Goal: Information Seeking & Learning: Learn about a topic

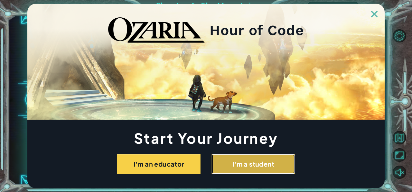
click at [224, 169] on button "I'm a student" at bounding box center [253, 164] width 84 height 20
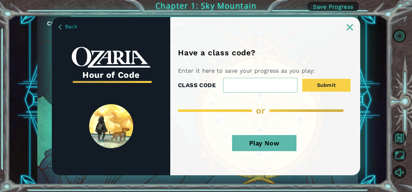
click at [274, 146] on button "Play Now" at bounding box center [264, 143] width 64 height 16
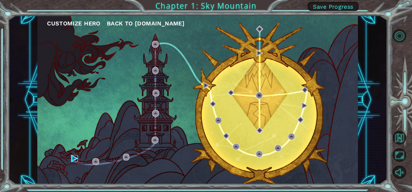
click at [73, 160] on img at bounding box center [74, 158] width 7 height 7
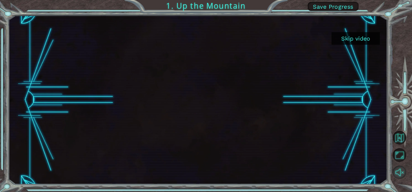
click at [397, 172] on button "Unmute" at bounding box center [399, 173] width 14 height 14
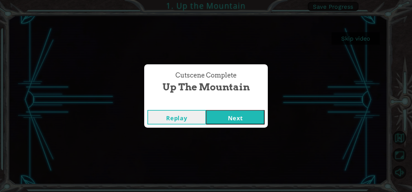
click at [230, 124] on button "Next" at bounding box center [235, 117] width 59 height 14
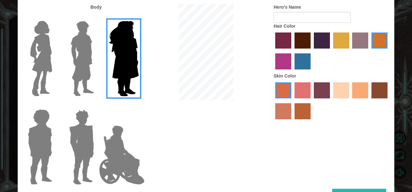
click at [38, 78] on img at bounding box center [41, 58] width 27 height 80
click at [55, 17] on input "Hero Connie" at bounding box center [55, 17] width 0 height 0
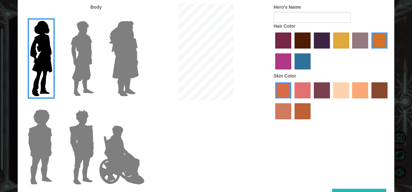
click at [72, 159] on img at bounding box center [82, 147] width 30 height 80
click at [96, 105] on input "Hero Garnet" at bounding box center [96, 105] width 0 height 0
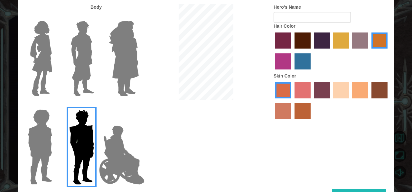
click at [120, 158] on img at bounding box center [121, 155] width 50 height 64
click at [138, 105] on input "Hero Jamie" at bounding box center [138, 105] width 0 height 0
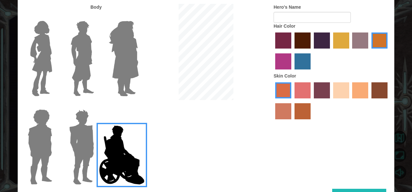
click at [44, 158] on img at bounding box center [40, 147] width 30 height 80
click at [55, 105] on input "Hero Steven" at bounding box center [55, 105] width 0 height 0
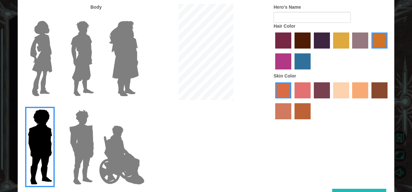
click at [44, 85] on img at bounding box center [41, 58] width 27 height 80
click at [55, 17] on input "Hero Connie" at bounding box center [55, 17] width 0 height 0
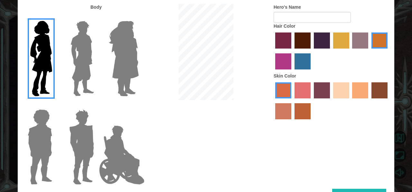
click at [342, 91] on label "sandy beach skin color" at bounding box center [341, 90] width 16 height 16
click at [331, 101] on input "sandy beach skin color" at bounding box center [331, 101] width 0 height 0
click at [343, 42] on label "tulip tree hair color" at bounding box center [341, 40] width 16 height 16
click at [331, 51] on input "tulip tree hair color" at bounding box center [331, 51] width 0 height 0
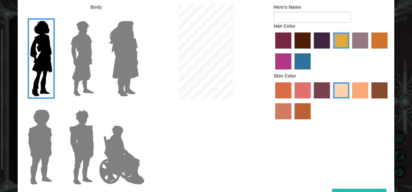
click at [304, 61] on label "lachmara hair color" at bounding box center [302, 61] width 16 height 16
click at [292, 72] on input "lachmara hair color" at bounding box center [292, 72] width 0 height 0
click at [338, 44] on label "tulip tree hair color" at bounding box center [341, 40] width 16 height 16
click at [331, 51] on input "tulip tree hair color" at bounding box center [331, 51] width 0 height 0
click at [312, 17] on input "Hero's Name" at bounding box center [311, 17] width 77 height 11
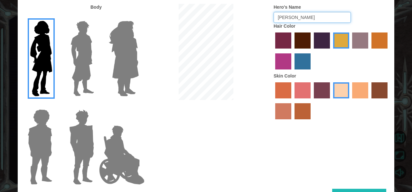
click at [308, 17] on input "[PERSON_NAME]" at bounding box center [311, 17] width 77 height 11
type input "l"
click at [300, 17] on input "Hero's Name" at bounding box center [311, 17] width 77 height 11
type input "mushroom frog"
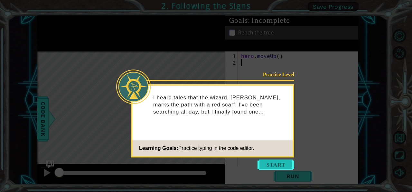
click at [282, 169] on button "Start" at bounding box center [275, 165] width 37 height 10
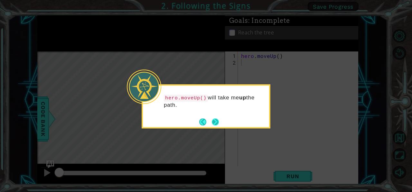
click at [219, 120] on button "Next" at bounding box center [215, 121] width 7 height 7
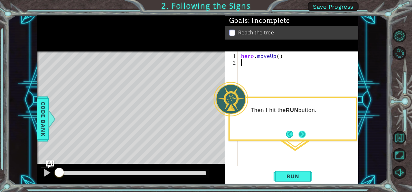
click at [304, 135] on button "Next" at bounding box center [301, 134] width 7 height 7
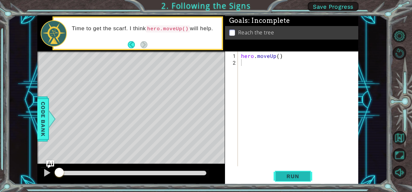
click at [283, 177] on span "Run" at bounding box center [292, 176] width 25 height 6
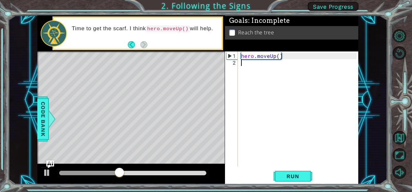
type textarea "H"
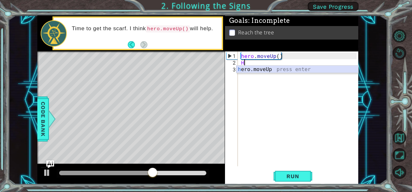
click at [261, 69] on div "h ero.moveUp press enter" at bounding box center [297, 77] width 122 height 23
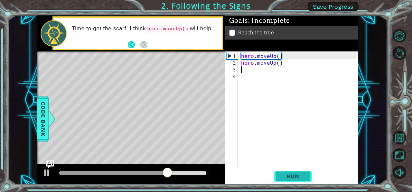
click at [291, 181] on button "Run" at bounding box center [292, 176] width 39 height 13
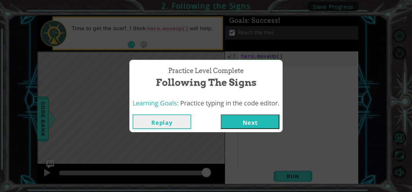
click at [248, 123] on button "Next" at bounding box center [250, 121] width 59 height 14
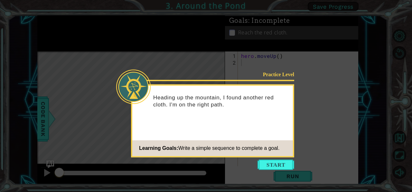
click at [276, 158] on icon at bounding box center [206, 96] width 412 height 192
click at [277, 168] on button "Start" at bounding box center [275, 165] width 37 height 10
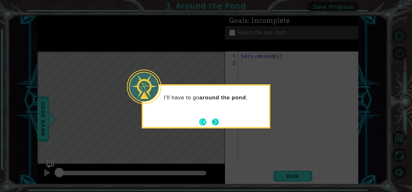
click at [218, 119] on button "Next" at bounding box center [215, 121] width 7 height 7
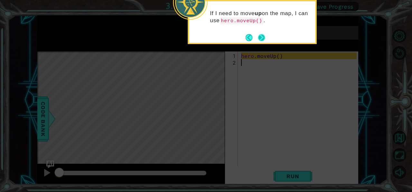
click at [261, 37] on button "Next" at bounding box center [261, 37] width 7 height 7
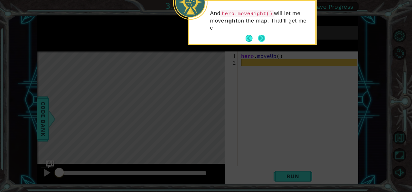
click at [260, 38] on button "Next" at bounding box center [261, 38] width 7 height 7
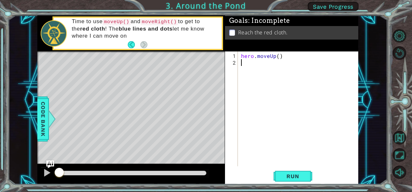
click at [232, 34] on li "Reach the red cloth." at bounding box center [292, 32] width 126 height 7
click at [232, 30] on p at bounding box center [232, 33] width 6 height 6
click at [242, 63] on div "hero . moveUp ( )" at bounding box center [300, 116] width 120 height 128
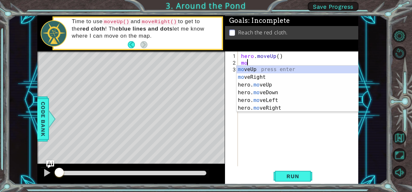
type textarea "mov"
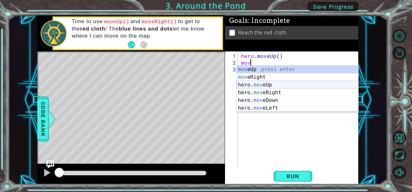
click at [265, 86] on div "mov eUp press enter mov eRight press enter hero. mov eUp press enter hero. mov …" at bounding box center [297, 97] width 122 height 62
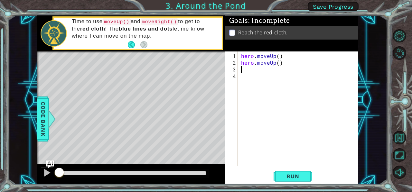
type textarea "m"
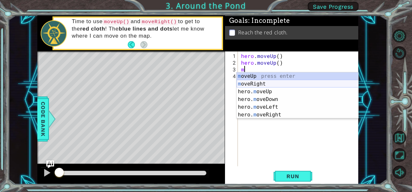
click at [263, 84] on div "m oveUp press enter m oveRight press enter hero. m oveUp press enter hero. m ov…" at bounding box center [297, 103] width 122 height 62
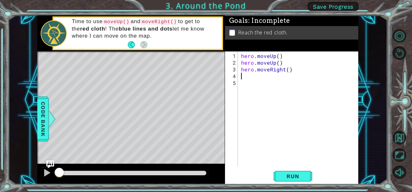
type textarea "m"
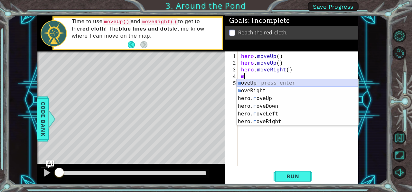
click at [264, 82] on div "m oveUp press enter m oveRight press enter hero. m oveUp press enter hero. m ov…" at bounding box center [297, 110] width 122 height 62
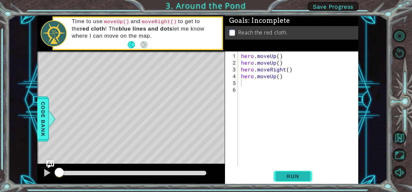
click at [291, 174] on span "Run" at bounding box center [292, 176] width 25 height 6
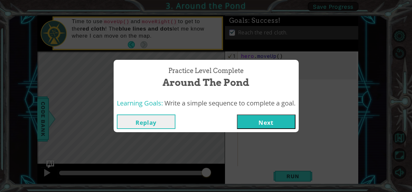
click at [287, 123] on button "Next" at bounding box center [266, 121] width 59 height 14
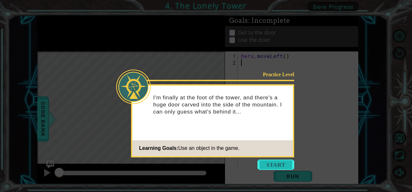
click at [282, 165] on button "Start" at bounding box center [275, 165] width 37 height 10
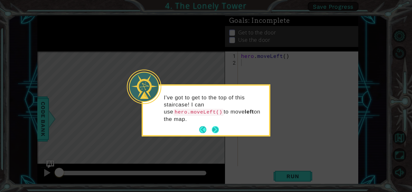
click at [219, 125] on button "Next" at bounding box center [215, 129] width 9 height 9
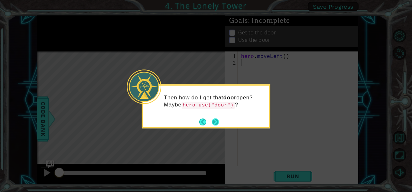
click at [215, 123] on button "Next" at bounding box center [215, 121] width 9 height 9
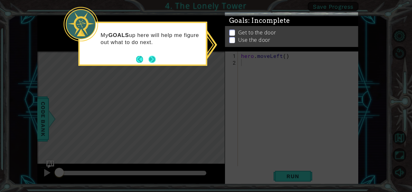
click at [151, 59] on button "Next" at bounding box center [152, 59] width 8 height 8
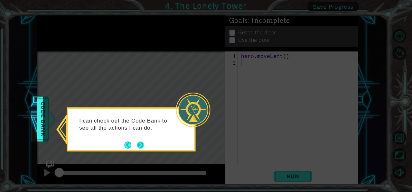
click at [140, 143] on button "Next" at bounding box center [140, 144] width 7 height 7
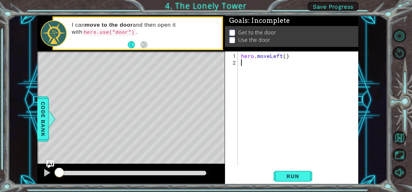
type textarea "h"
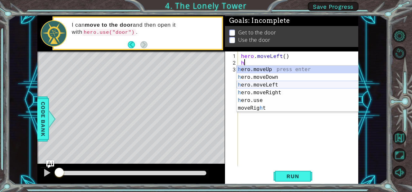
click at [268, 83] on div "h ero.moveUp press enter h ero.moveDown press enter h ero.moveLeft press enter …" at bounding box center [297, 97] width 122 height 62
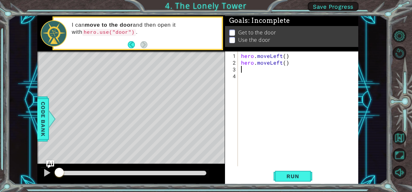
type textarea "h"
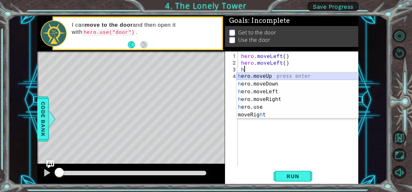
click at [257, 76] on div "h ero.moveUp press enter h ero.moveDown press enter h ero.moveLeft press enter …" at bounding box center [297, 103] width 122 height 62
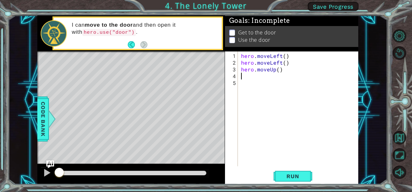
type textarea "h"
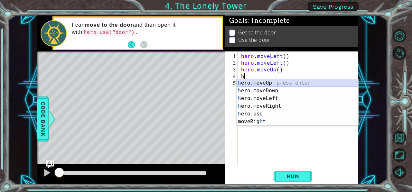
click at [263, 84] on div "h ero.moveUp press enter h ero.moveDown press enter h ero.moveLeft press enter …" at bounding box center [297, 110] width 122 height 62
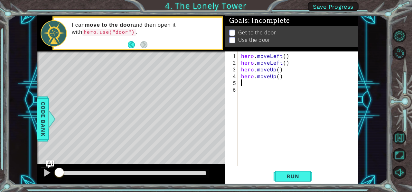
type textarea "h"
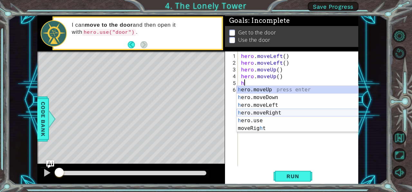
click at [272, 114] on div "h ero.moveUp press enter h ero.moveDown press enter h ero.moveLeft press enter …" at bounding box center [297, 117] width 122 height 62
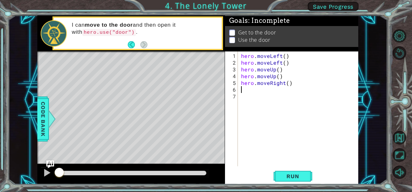
type textarea "h"
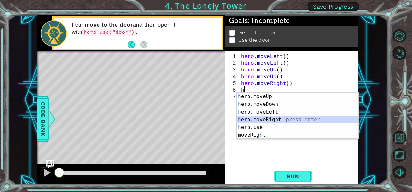
click at [268, 119] on div "h ero.moveUp press enter h ero.moveDown press enter h ero.moveLeft press enter …" at bounding box center [297, 124] width 122 height 62
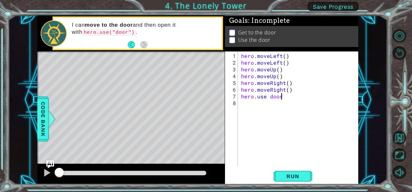
scroll to position [0, 2]
click at [269, 98] on div "hero . moveLeft ( ) hero . moveLeft ( ) hero . moveUp ( ) hero . moveUp ( ) her…" at bounding box center [300, 116] width 120 height 128
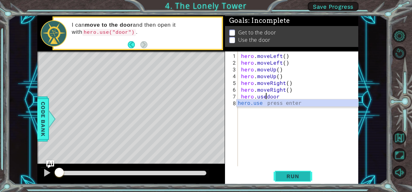
type textarea "hero.usedoor"
click at [292, 176] on span "Run" at bounding box center [292, 176] width 25 height 6
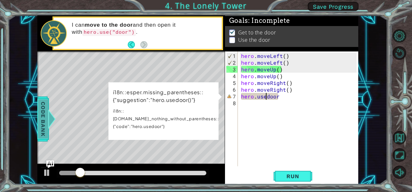
click at [44, 117] on span "Code Bank" at bounding box center [39, 118] width 10 height 39
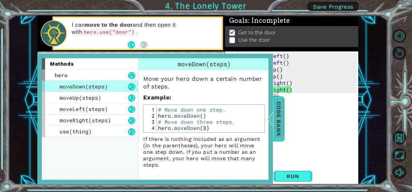
click at [278, 124] on span "Code Bank" at bounding box center [277, 118] width 10 height 39
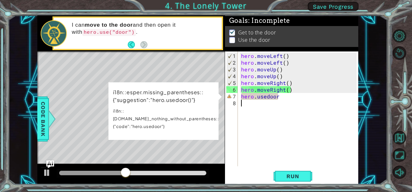
scroll to position [0, 0]
drag, startPoint x: 280, startPoint y: 100, endPoint x: 237, endPoint y: 100, distance: 42.5
click at [237, 100] on div "1 2 3 4 5 6 7 8 hero . moveLeft ( ) hero . moveLeft ( ) hero . moveUp ( ) hero …" at bounding box center [291, 108] width 132 height 115
click at [259, 97] on div "hero . moveLeft ( ) hero . moveLeft ( ) hero . moveUp ( ) hero . moveUp ( ) her…" at bounding box center [300, 116] width 120 height 128
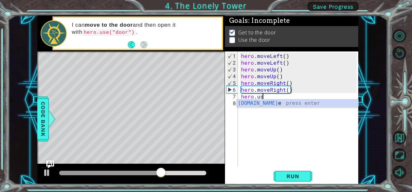
type textarea "h"
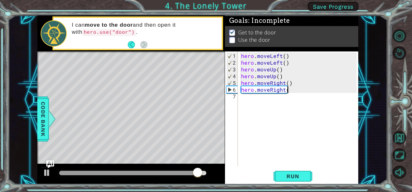
type textarea "hero.moveRight()"
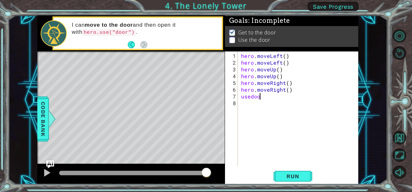
scroll to position [0, 1]
type textarea "usedoor"
click at [289, 177] on span "Run" at bounding box center [292, 176] width 25 height 6
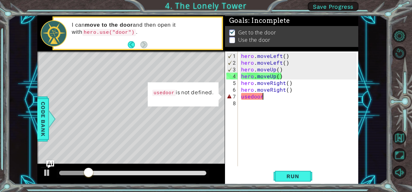
click at [271, 99] on div "hero . moveLeft ( ) hero . moveLeft ( ) hero . moveUp ( ) hero . moveUp ( ) her…" at bounding box center [300, 116] width 120 height 128
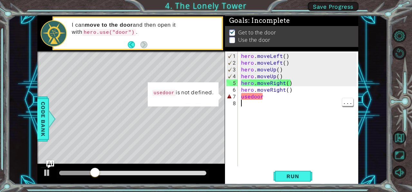
scroll to position [0, 0]
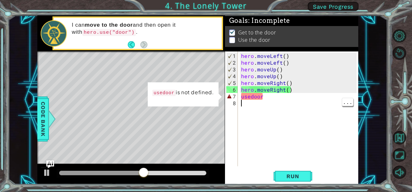
drag, startPoint x: 266, startPoint y: 100, endPoint x: 248, endPoint y: 102, distance: 18.1
click at [248, 102] on div "hero . moveLeft ( ) hero . moveLeft ( ) hero . moveUp ( ) hero . moveUp ( ) her…" at bounding box center [300, 116] width 120 height 128
click at [266, 94] on div "hero . moveLeft ( ) hero . moveLeft ( ) hero . moveUp ( ) hero . moveUp ( ) her…" at bounding box center [300, 116] width 120 height 128
type textarea "usedoor"
click at [265, 94] on div "hero . moveLeft ( ) hero . moveLeft ( ) hero . moveUp ( ) hero . moveUp ( ) her…" at bounding box center [300, 116] width 120 height 128
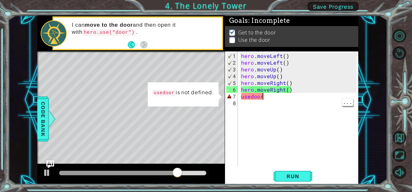
click at [256, 96] on div "hero . moveLeft ( ) hero . moveLeft ( ) hero . moveUp ( ) hero . moveUp ( ) her…" at bounding box center [300, 116] width 120 height 128
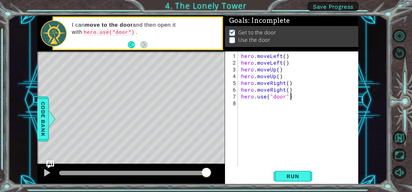
scroll to position [0, 3]
type textarea "hero.use("door")"
click at [291, 177] on span "Run" at bounding box center [292, 176] width 25 height 6
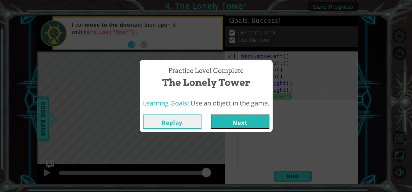
click at [248, 125] on button "Next" at bounding box center [240, 121] width 59 height 14
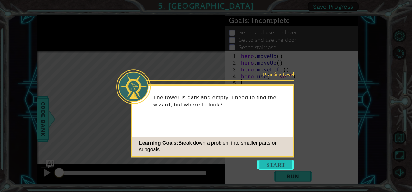
click at [281, 164] on button "Start" at bounding box center [275, 165] width 37 height 10
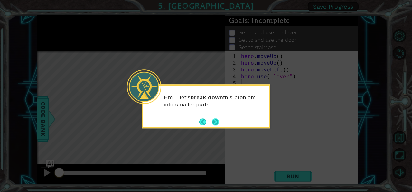
click at [216, 122] on button "Next" at bounding box center [215, 122] width 9 height 9
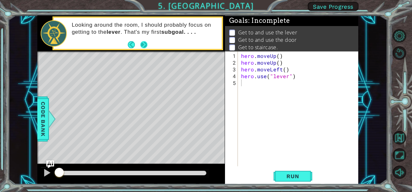
click at [144, 45] on button "Next" at bounding box center [144, 45] width 8 height 8
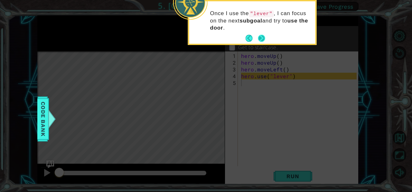
click at [260, 37] on button "Next" at bounding box center [261, 38] width 7 height 7
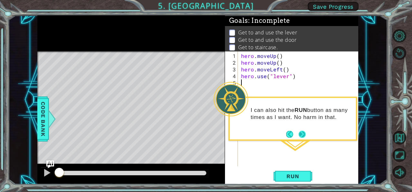
click at [298, 131] on button "Next" at bounding box center [301, 134] width 7 height 7
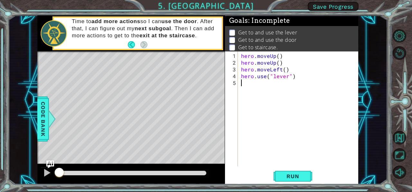
click at [279, 103] on div "hero . moveUp ( ) hero . moveUp ( ) hero . moveLeft ( ) hero . use ( "lever" )" at bounding box center [300, 116] width 120 height 128
type textarea "m"
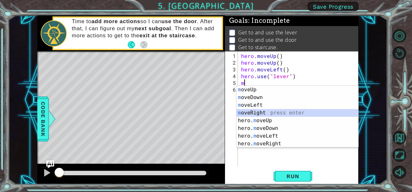
click at [268, 113] on div "m oveUp press enter m oveDown press enter m oveLeft press enter m oveRight pres…" at bounding box center [297, 124] width 122 height 77
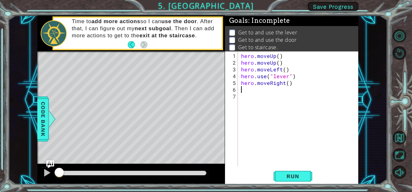
type textarea "m"
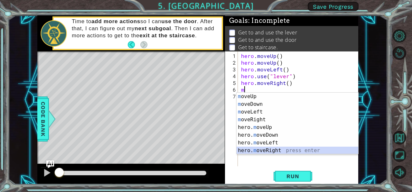
click at [273, 150] on div "m oveUp press enter m oveDown press enter m oveLeft press enter m oveRight pres…" at bounding box center [297, 131] width 122 height 77
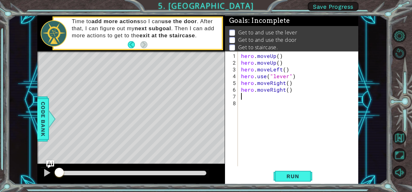
type textarea "m"
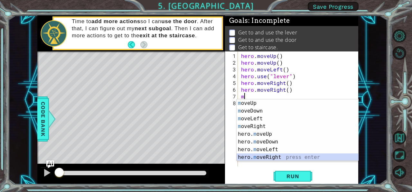
click at [275, 157] on div "m oveUp press enter m oveDown press enter m oveLeft press enter m oveRight pres…" at bounding box center [297, 137] width 122 height 77
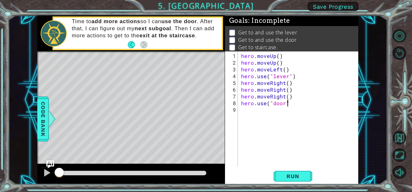
scroll to position [0, 3]
type textarea "hero.use("door")"
click at [298, 178] on span "Run" at bounding box center [292, 176] width 25 height 6
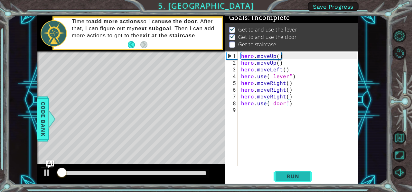
scroll to position [5, 0]
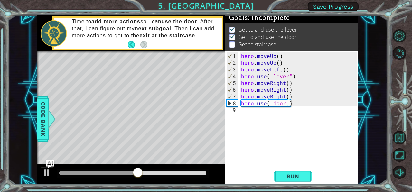
click at [273, 117] on div "hero . moveUp ( ) hero . moveUp ( ) hero . moveLeft ( ) hero . use ( "lever" ) …" at bounding box center [300, 116] width 120 height 128
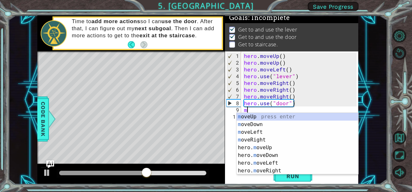
type textarea "mo"
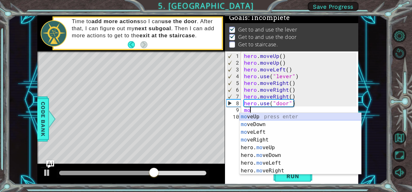
click at [276, 116] on div "mo veUp press enter mo veDown press enter mo veLeft press enter mo veRight pres…" at bounding box center [300, 151] width 122 height 77
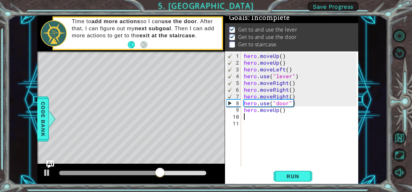
type textarea "m"
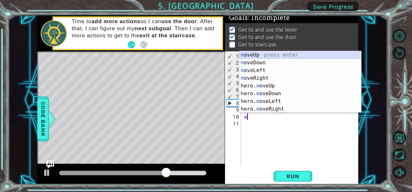
click at [259, 54] on div "m oveUp press enter m oveDown press enter m oveLeft press enter m oveRight pres…" at bounding box center [300, 89] width 122 height 77
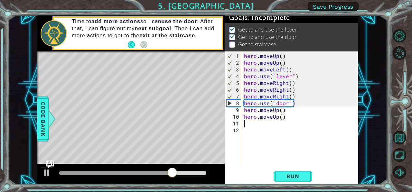
click at [260, 127] on div "hero . moveUp ( ) hero . moveUp ( ) hero . moveLeft ( ) hero . use ( "lever" ) …" at bounding box center [300, 116] width 117 height 128
click at [247, 119] on div "hero . moveUp ( ) hero . moveUp ( ) hero . moveLeft ( ) hero . use ( "lever" ) …" at bounding box center [300, 116] width 117 height 128
type textarea "hero.moveUp()"
click at [244, 123] on div "hero . moveUp ( ) hero . moveUp ( ) hero . moveLeft ( ) hero . use ( "lever" ) …" at bounding box center [300, 116] width 117 height 128
type textarea "m"
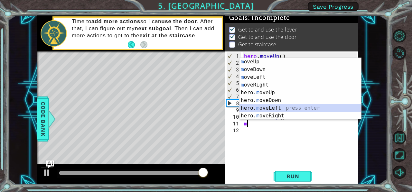
click at [262, 109] on div "m oveUp press enter m oveDown press enter m oveLeft press enter m oveRight pres…" at bounding box center [300, 96] width 122 height 77
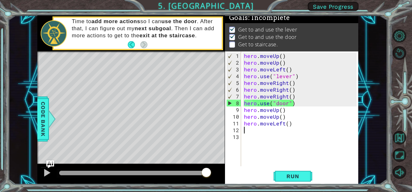
type textarea "m"
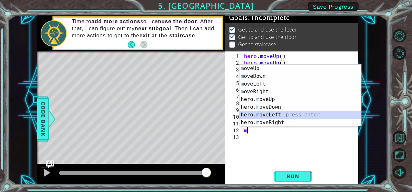
click at [261, 116] on div "m oveUp press enter m oveDown press enter m oveLeft press enter m oveRight pres…" at bounding box center [300, 103] width 122 height 77
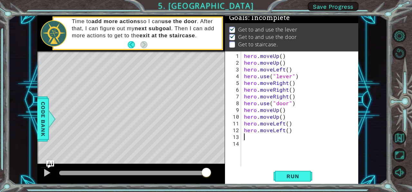
type textarea "m"
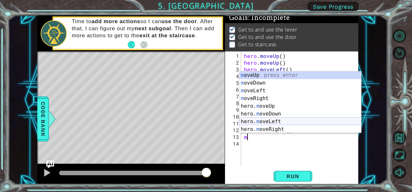
click at [267, 123] on div "m oveUp press enter m oveDown press enter m oveLeft press enter m oveRight pres…" at bounding box center [300, 109] width 122 height 77
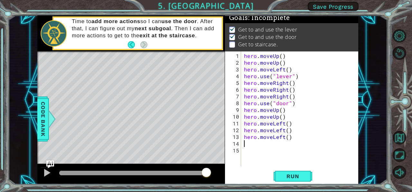
type textarea "m"
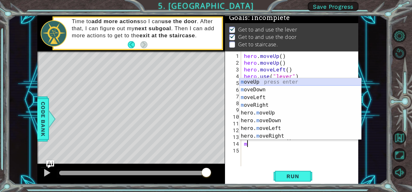
click at [264, 81] on div "m oveUp press enter m oveDown press enter m oveLeft press enter m oveRight pres…" at bounding box center [300, 116] width 122 height 77
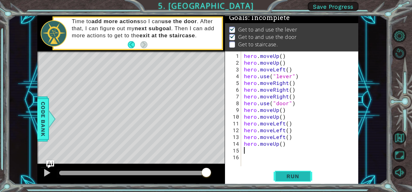
click at [286, 179] on span "Run" at bounding box center [292, 176] width 25 height 6
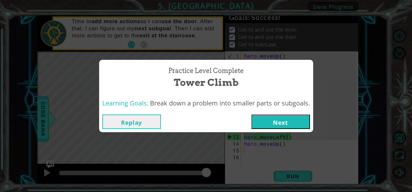
click at [294, 121] on button "Next" at bounding box center [280, 121] width 59 height 14
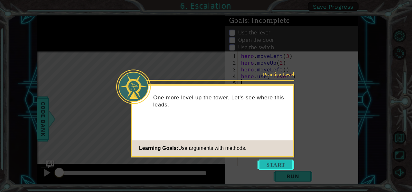
click at [275, 160] on button "Start" at bounding box center [275, 165] width 37 height 10
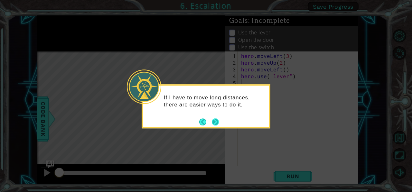
click at [217, 119] on button "Next" at bounding box center [215, 121] width 7 height 7
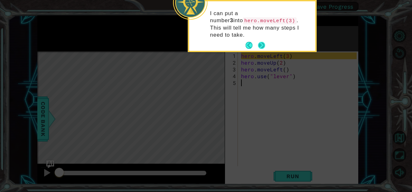
click at [264, 41] on button "Next" at bounding box center [262, 45] width 8 height 8
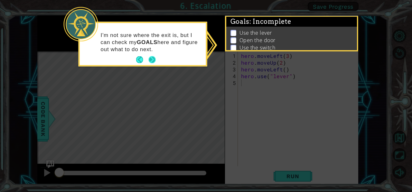
click at [153, 60] on button "Next" at bounding box center [152, 60] width 8 height 8
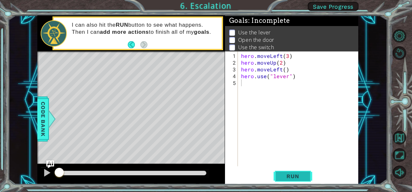
click at [279, 179] on button "Run" at bounding box center [292, 176] width 39 height 13
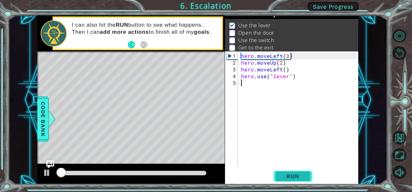
scroll to position [9, 0]
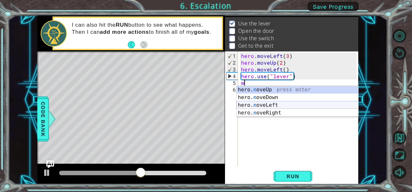
click at [268, 106] on div "hero. m oveUp press enter hero. m oveDown press enter hero. m oveLeft press ent…" at bounding box center [297, 109] width 122 height 46
type textarea "hero.moveLeft(1)"
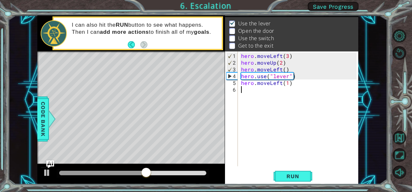
click at [253, 93] on div "hero . moveLeft ( 3 ) hero . moveUp ( 2 ) hero . moveLeft ( ) hero . use ( "lev…" at bounding box center [300, 116] width 120 height 128
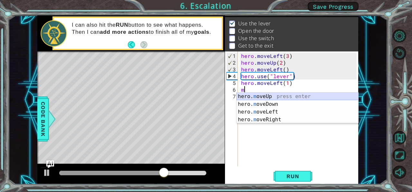
click at [269, 100] on div "hero. m oveUp press enter hero. m oveDown press enter hero. m oveLeft press ent…" at bounding box center [297, 116] width 122 height 46
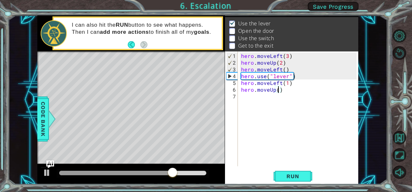
type textarea "hero.moveUp(2)"
click at [244, 98] on div "hero . moveLeft ( 3 ) hero . moveUp ( 2 ) hero . moveLeft ( ) hero . use ( "lev…" at bounding box center [300, 116] width 120 height 128
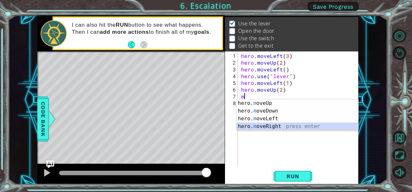
click at [270, 128] on div "hero. m oveUp press enter hero. m oveDown press enter hero. m oveLeft press ent…" at bounding box center [297, 122] width 122 height 46
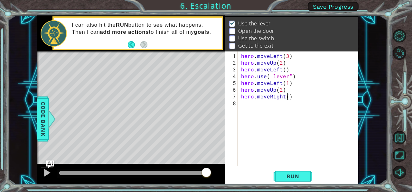
type textarea "hero.moveRight(3)"
click at [259, 104] on div "hero . moveLeft ( 3 ) hero . moveUp ( 2 ) hero . moveLeft ( ) hero . use ( "lev…" at bounding box center [300, 116] width 120 height 128
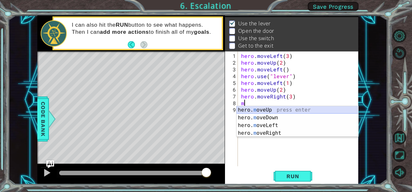
click at [268, 110] on div "hero. m oveUp press enter hero. m oveDown press enter hero. m oveLeft press ent…" at bounding box center [297, 129] width 122 height 46
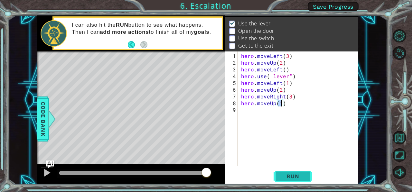
click at [296, 175] on span "Run" at bounding box center [292, 176] width 25 height 6
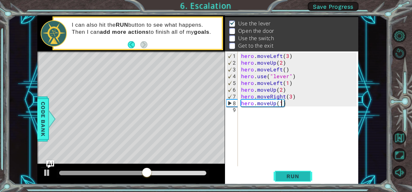
click at [285, 177] on span "Run" at bounding box center [292, 176] width 25 height 6
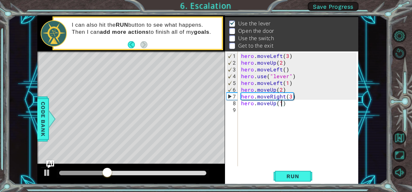
click at [241, 87] on div "hero . moveLeft ( 3 ) hero . moveUp ( 2 ) hero . moveLeft ( ) hero . use ( "lev…" at bounding box center [300, 116] width 120 height 128
click at [295, 83] on div "hero . moveLeft ( 3 ) hero . moveUp ( 2 ) hero . moveLeft ( ) hero . use ( "lev…" at bounding box center [300, 116] width 120 height 128
type textarea "hero.moveLeft(1)"
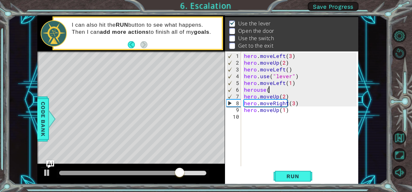
scroll to position [0, 1]
type textarea "herouse(""
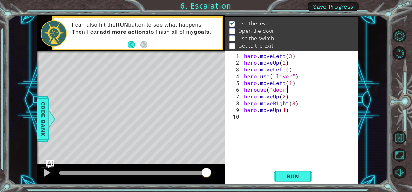
scroll to position [0, 3]
click at [295, 175] on span "Run" at bounding box center [292, 176] width 25 height 6
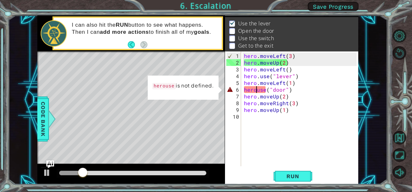
click at [255, 92] on div "hero . moveLeft ( 3 ) hero . moveUp ( 2 ) hero . moveLeft ( ) hero . use ( "lev…" at bounding box center [300, 116] width 117 height 128
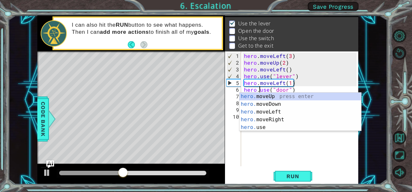
scroll to position [0, 1]
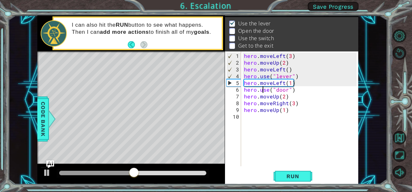
click at [261, 90] on div "hero . moveLeft ( 3 ) hero . moveUp ( 2 ) hero . moveLeft ( ) hero . use ( "lev…" at bounding box center [300, 116] width 117 height 128
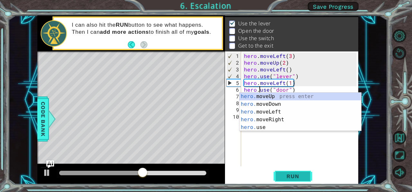
click at [289, 177] on span "Run" at bounding box center [292, 176] width 25 height 6
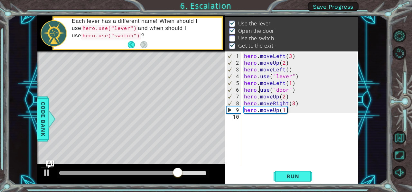
click at [293, 105] on div "hero . moveLeft ( 3 ) hero . moveUp ( 2 ) hero . moveLeft ( ) hero . use ( "lev…" at bounding box center [300, 116] width 117 height 128
type textarea "hero.moveRight(2)"
click at [304, 105] on div "hero . moveLeft ( 3 ) hero . moveUp ( 2 ) hero . moveLeft ( ) hero . use ( "lev…" at bounding box center [300, 116] width 117 height 128
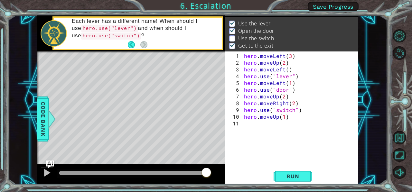
scroll to position [0, 3]
type textarea "hero.use("switch")"
click at [296, 178] on span "Run" at bounding box center [292, 176] width 25 height 6
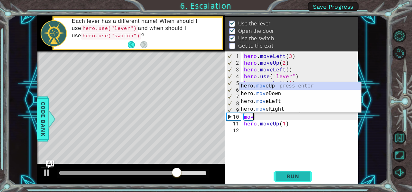
scroll to position [0, 0]
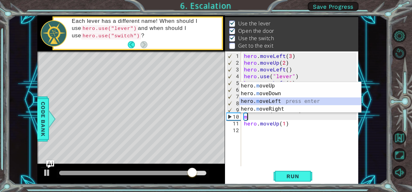
click at [283, 101] on div "hero. m oveUp press enter hero. m oveDown press enter hero. m oveLeft press ent…" at bounding box center [300, 105] width 122 height 46
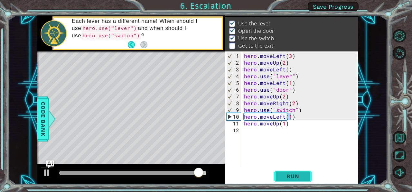
click at [285, 177] on span "Run" at bounding box center [292, 176] width 25 height 6
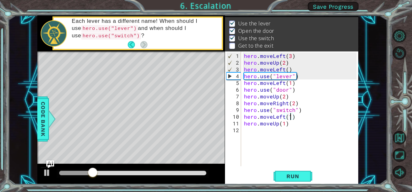
click at [282, 122] on div "hero . moveLeft ( 3 ) hero . moveUp ( 2 ) hero . moveLeft ( ) hero . use ( "lev…" at bounding box center [300, 116] width 117 height 128
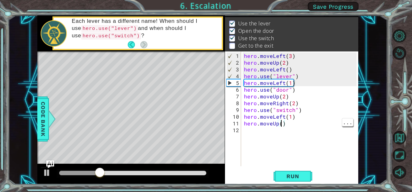
type textarea "hero.moveUp(2)"
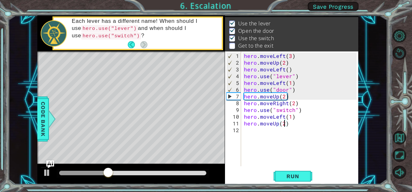
click at [318, 150] on div "hero . moveLeft ( 3 ) hero . moveUp ( 2 ) hero . moveLeft ( ) hero . use ( "lev…" at bounding box center [300, 116] width 117 height 128
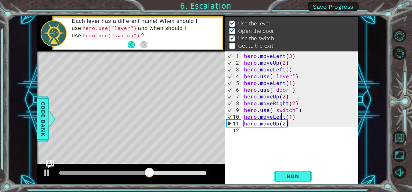
click at [282, 118] on div "hero . moveLeft ( 3 ) hero . moveUp ( 2 ) hero . moveLeft ( ) hero . use ( "lev…" at bounding box center [300, 116] width 117 height 128
click at [284, 118] on div "hero . moveLeft ( 3 ) hero . moveUp ( 2 ) hero . moveLeft ( ) hero . use ( "lev…" at bounding box center [300, 116] width 117 height 128
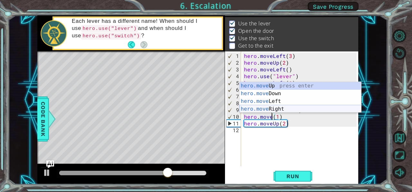
click at [268, 106] on div "hero.move Up press enter hero.move Down press enter hero.move Left press enter …" at bounding box center [300, 105] width 122 height 46
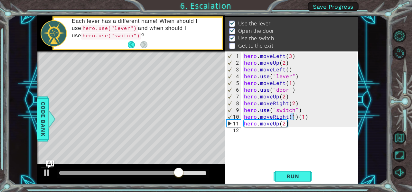
click at [310, 123] on div "hero . moveLeft ( 3 ) hero . moveUp ( 2 ) hero . moveLeft ( ) hero . use ( "lev…" at bounding box center [300, 116] width 117 height 128
click at [306, 116] on div "hero . moveLeft ( 3 ) hero . moveUp ( 2 ) hero . moveLeft ( ) hero . use ( "lev…" at bounding box center [300, 116] width 117 height 128
type textarea "hero.moveRight(1)"
click at [294, 173] on span "Run" at bounding box center [292, 176] width 25 height 6
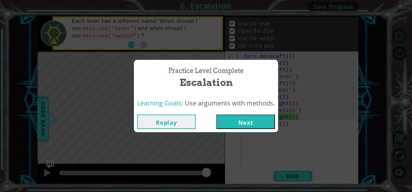
click at [253, 122] on button "Next" at bounding box center [245, 121] width 59 height 14
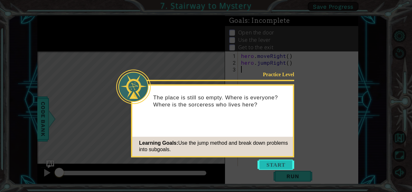
click at [274, 164] on button "Start" at bounding box center [275, 165] width 37 height 10
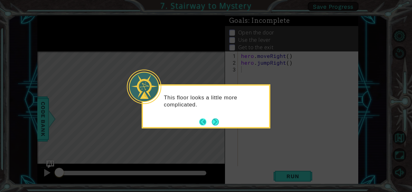
click at [208, 120] on button "Back" at bounding box center [205, 121] width 13 height 7
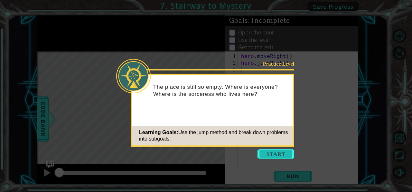
click at [259, 154] on button "Start" at bounding box center [275, 154] width 37 height 10
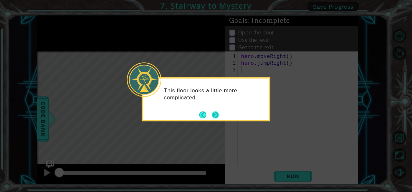
click at [217, 114] on button "Next" at bounding box center [215, 114] width 9 height 9
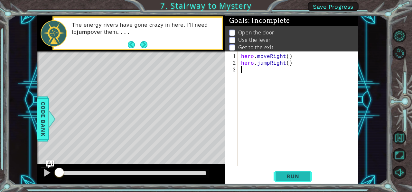
click at [298, 172] on button "Run" at bounding box center [292, 176] width 39 height 13
